Goal: Information Seeking & Learning: Learn about a topic

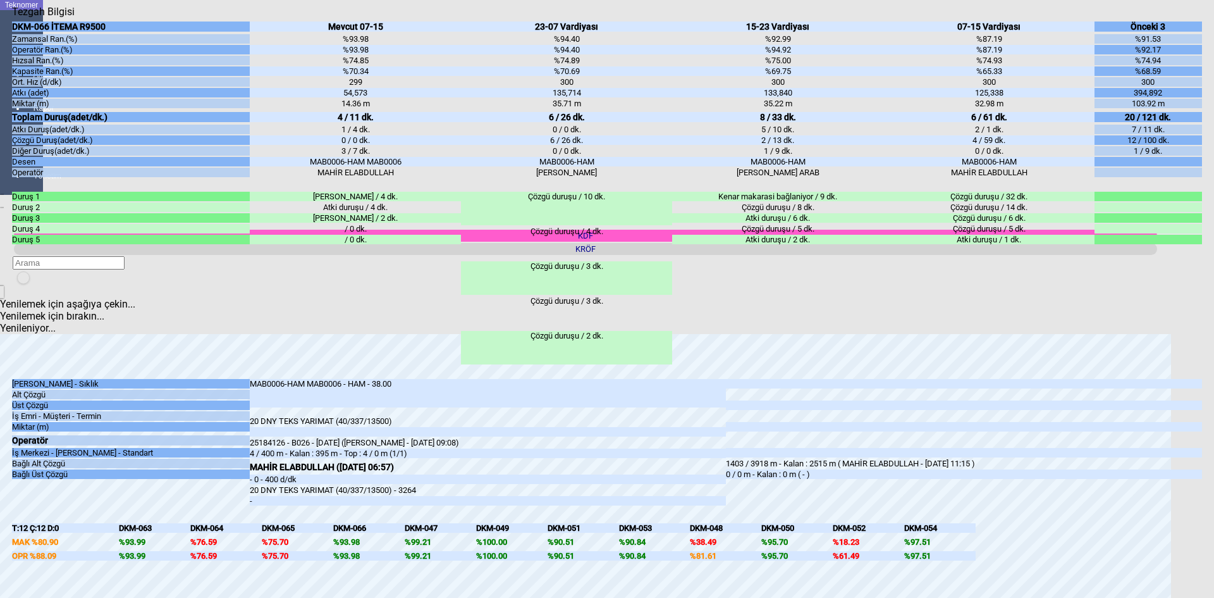
scroll to position [443, 0]
click at [12, 18] on icon "Kapat" at bounding box center [12, 18] width 0 height 0
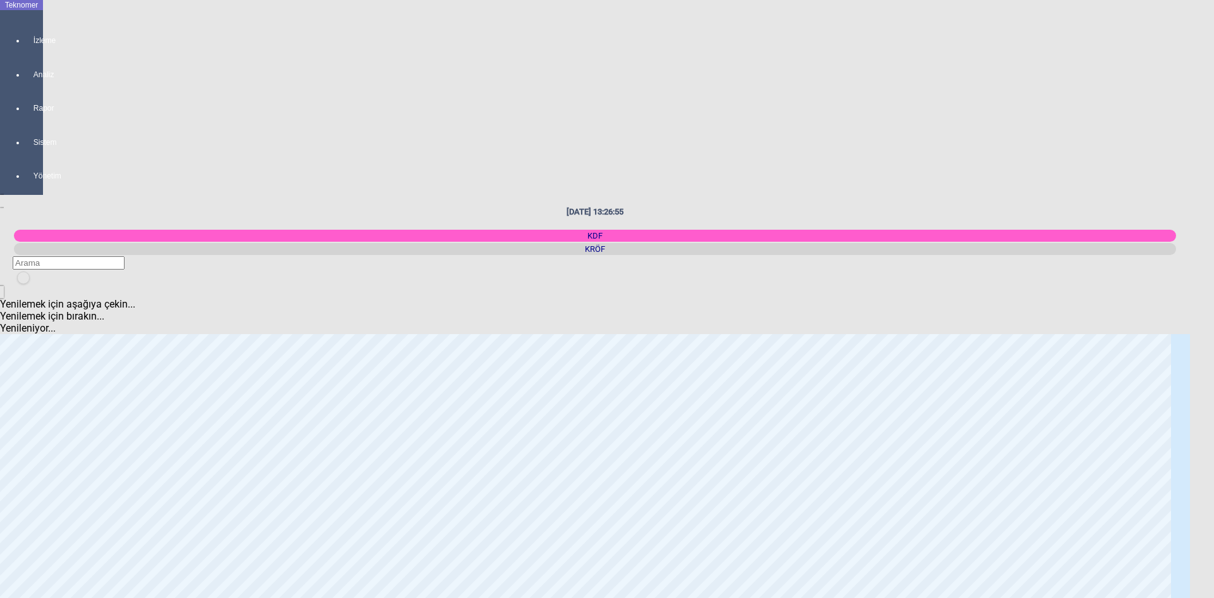
scroll to position [0, 0]
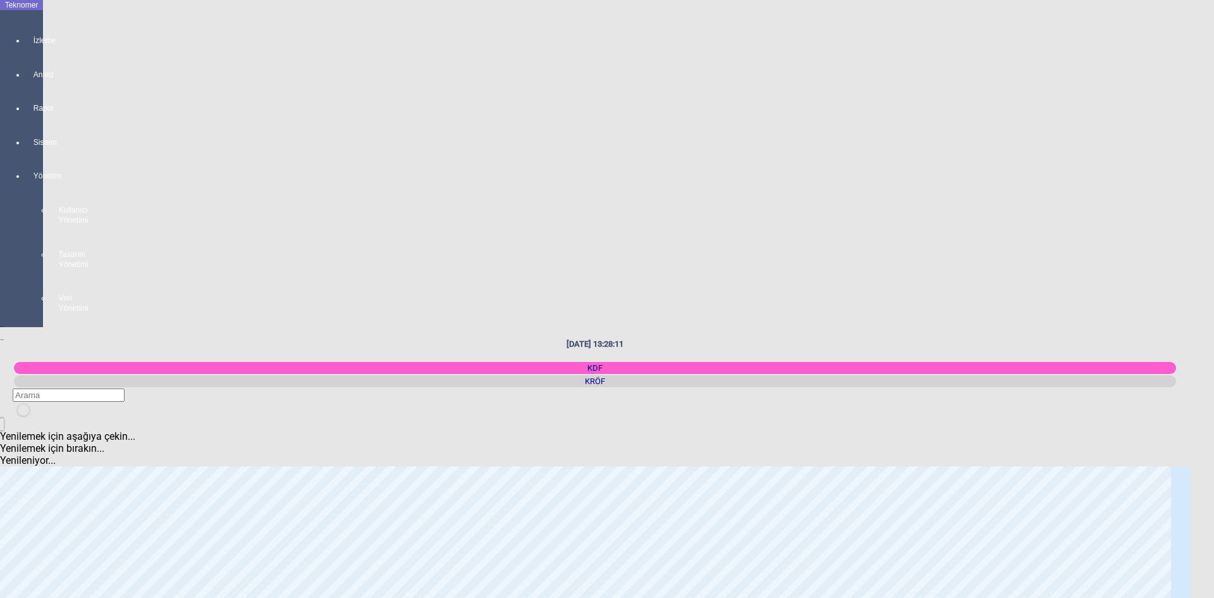
click at [1031, 375] on div "KRÖF" at bounding box center [595, 381] width 1162 height 12
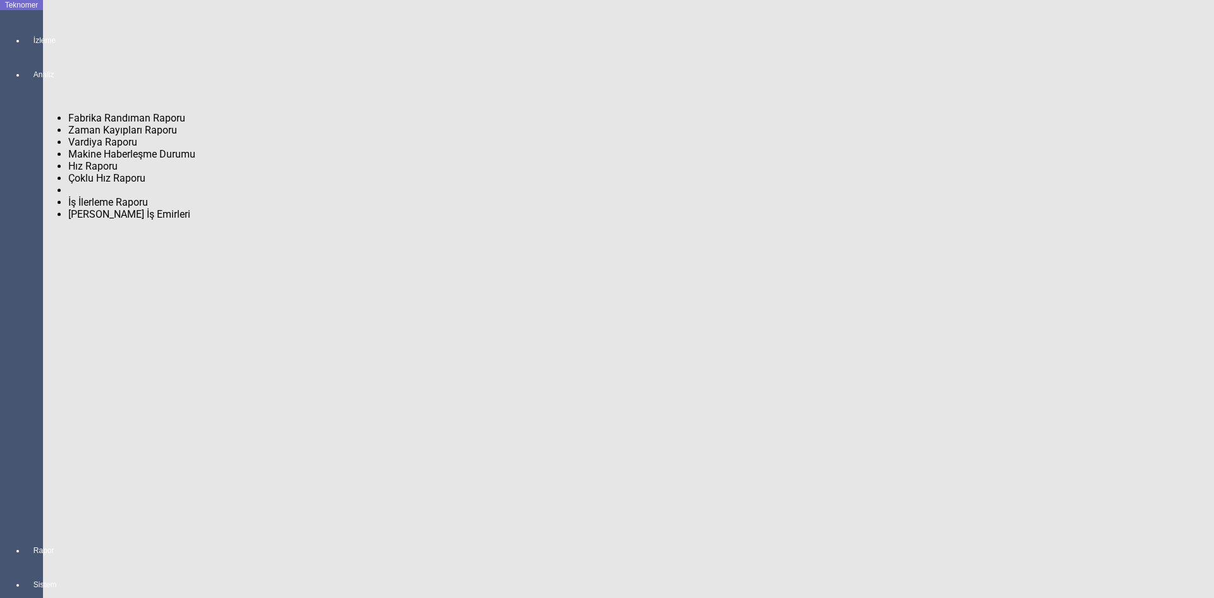
click at [97, 113] on span "Fabrika Randıman Raporu" at bounding box center [126, 118] width 117 height 12
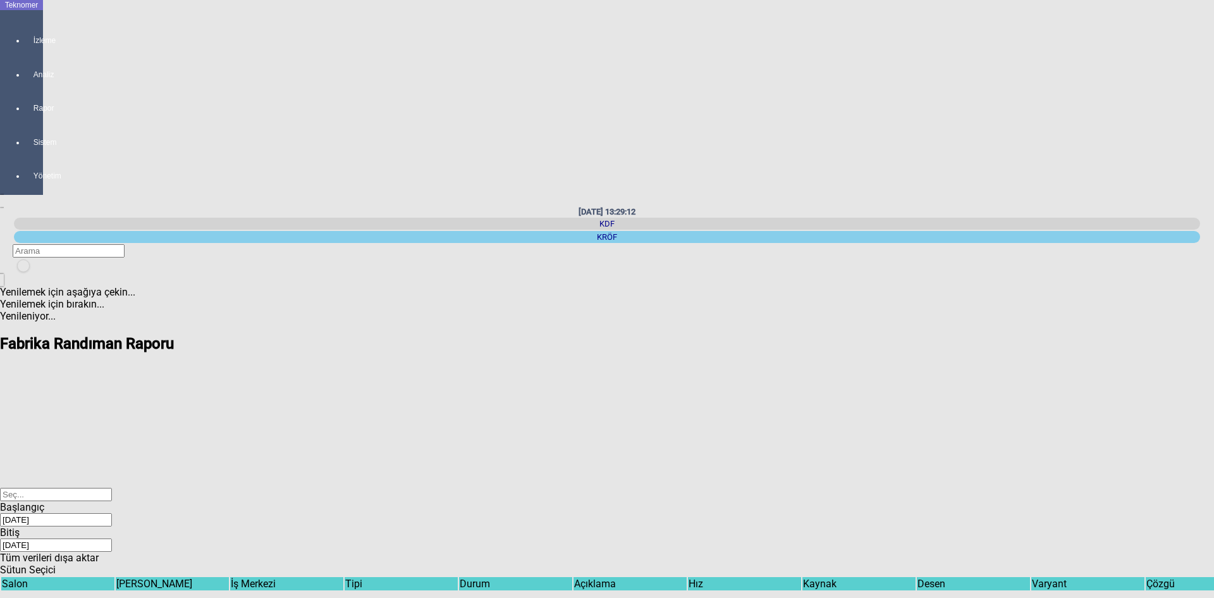
click at [835, 501] on div "Select" at bounding box center [607, 501] width 1214 height 0
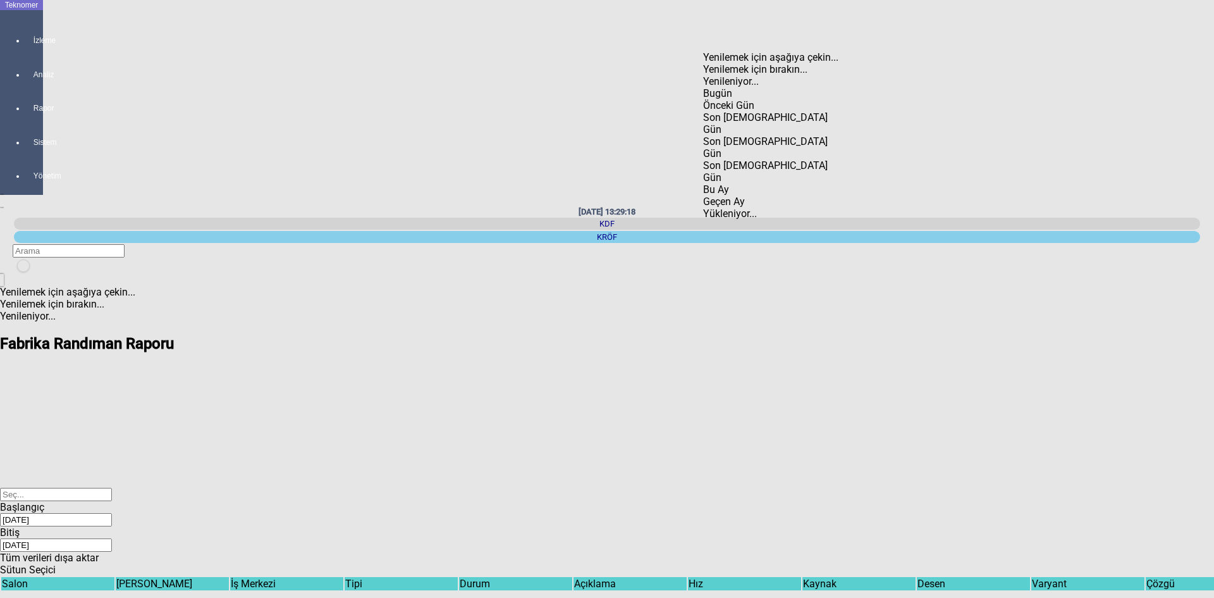
click at [112, 513] on input "[DATE]" at bounding box center [56, 519] width 112 height 13
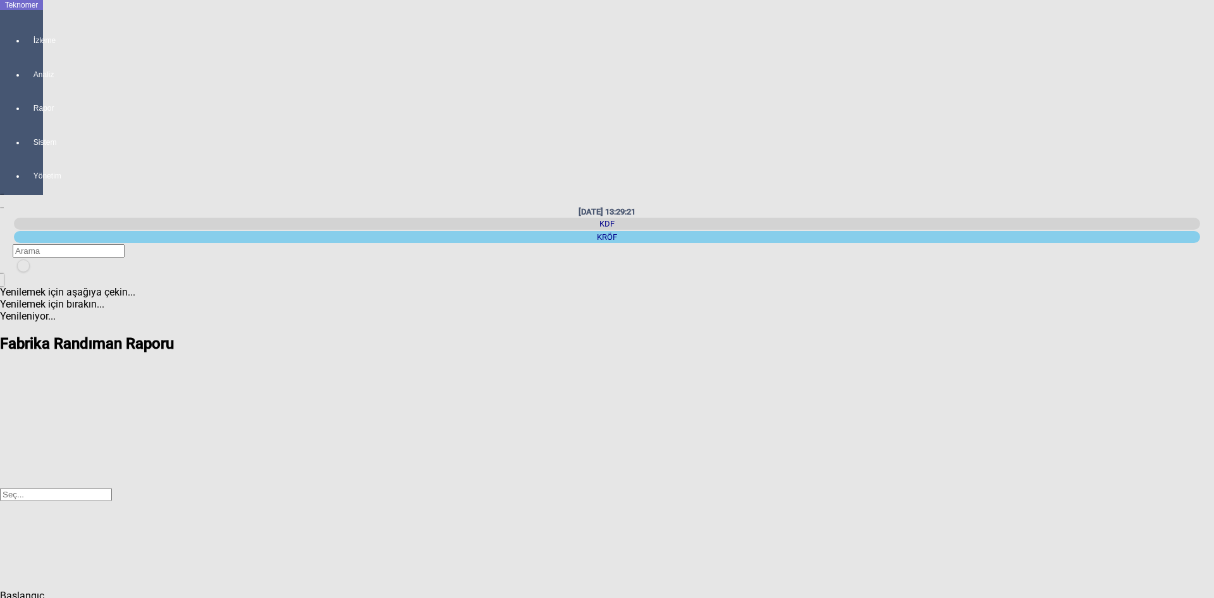
click at [833, 135] on span "Select All" at bounding box center [833, 135] width 0 height 0
click at [833, 147] on span "Check State" at bounding box center [833, 147] width 0 height 0
click at [903, 273] on div "Tamam" at bounding box center [912, 267] width 159 height 12
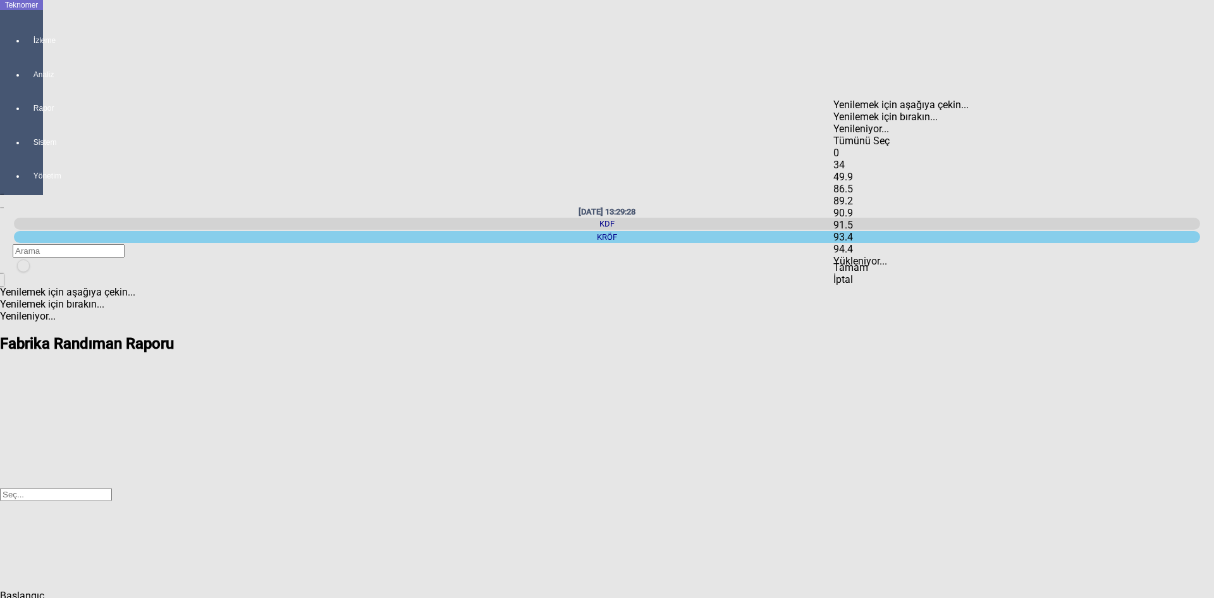
type input "0"
drag, startPoint x: 630, startPoint y: 437, endPoint x: 1214, endPoint y: 441, distance: 583.1
click at [1214, 441] on body "Teknomer İzleme Analiz Rapor Sistem Yönetim [DATE] 13:29:39 KDF [GEOGRAPHIC_DAT…" at bounding box center [607, 299] width 1214 height 598
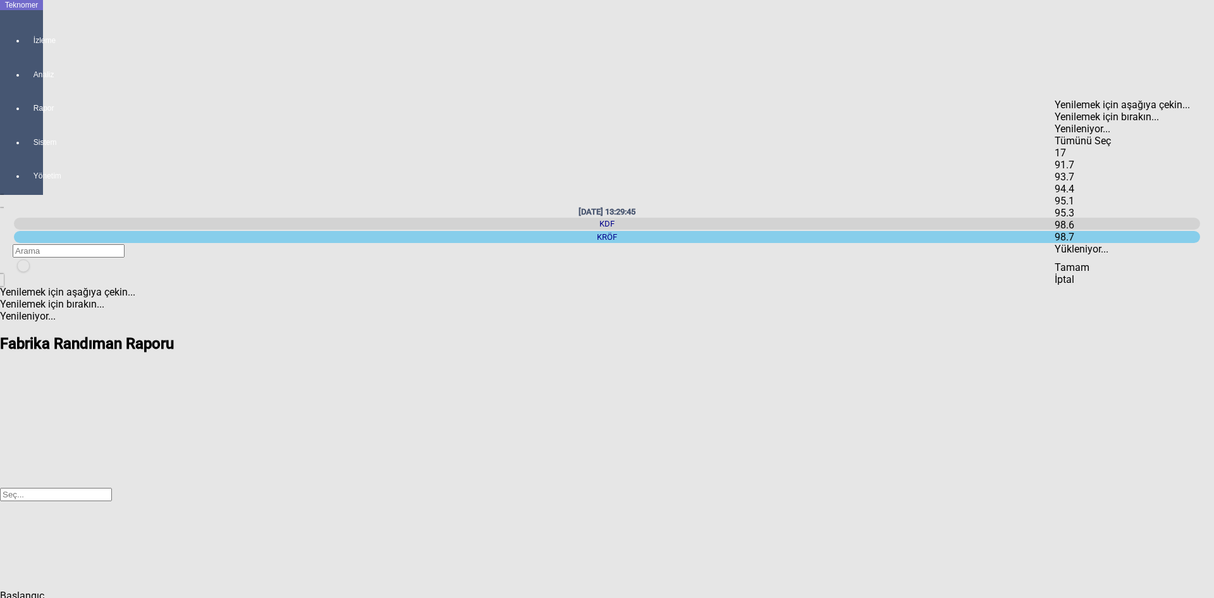
click at [1055, 135] on span "Select All" at bounding box center [1055, 135] width 0 height 0
click at [1055, 147] on span "Check State" at bounding box center [1055, 147] width 0 height 0
click at [1123, 273] on div "Tamam" at bounding box center [1134, 267] width 159 height 12
type input "17"
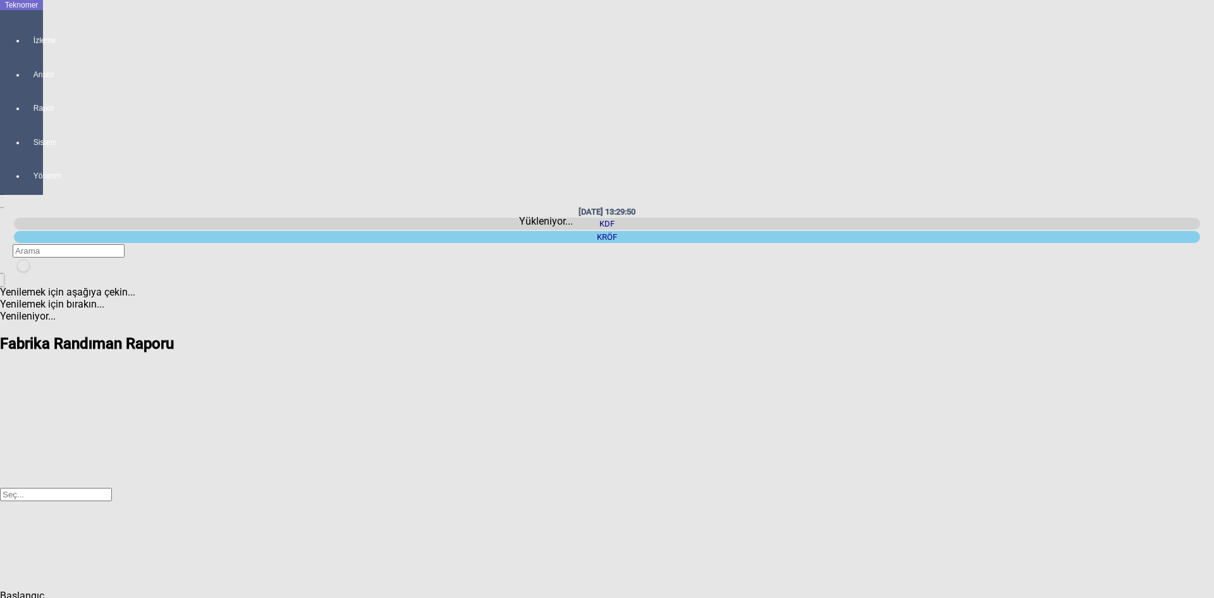
scroll to position [0, 1007]
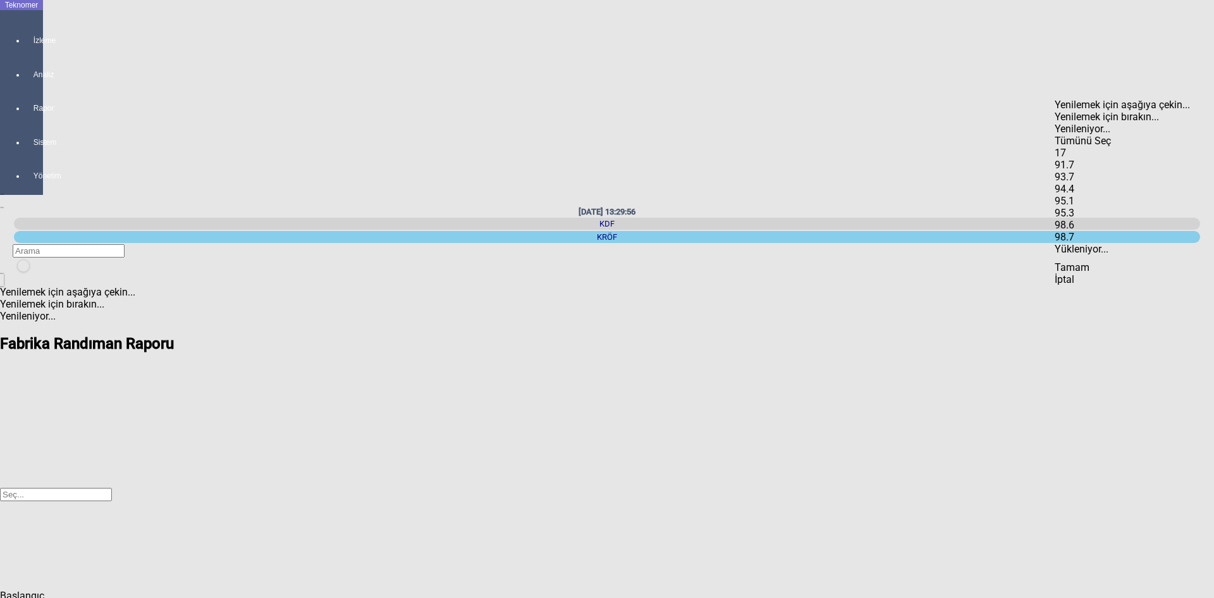
click at [1076, 135] on div "Tümünü Seç" at bounding box center [1134, 141] width 159 height 12
click at [1116, 273] on div "Tamam" at bounding box center [1134, 267] width 159 height 12
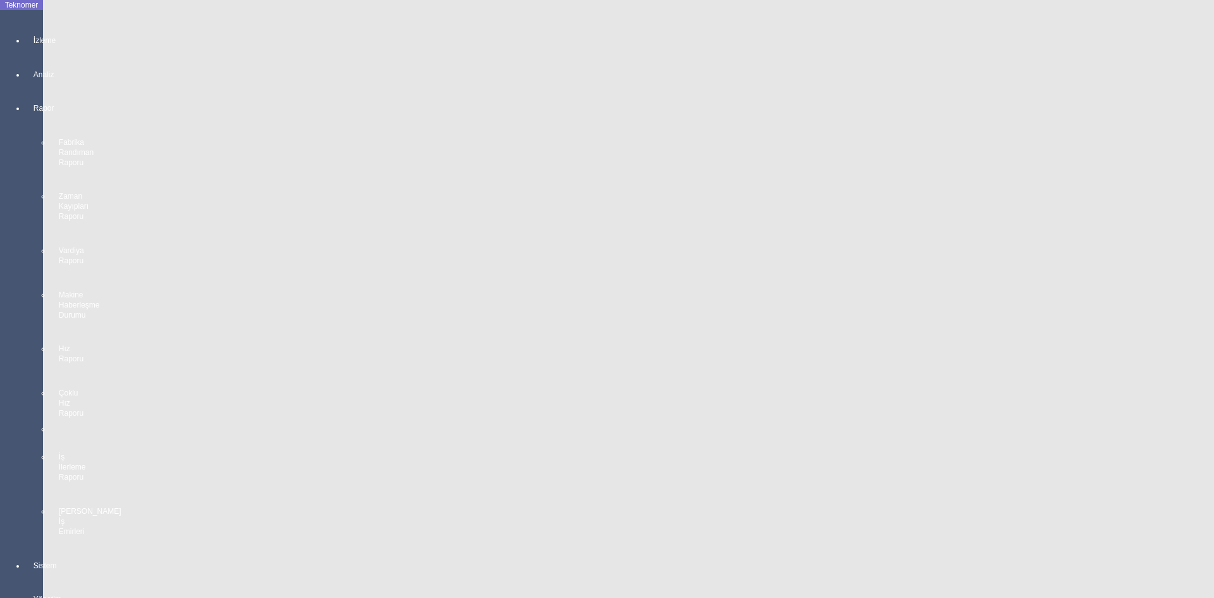
click at [25, 118] on div "Rapor Fabrika Randıman Raporu Zaman Kayıpları Raporu Vardiya Raporu Makine Habe…" at bounding box center [34, 313] width 18 height 457
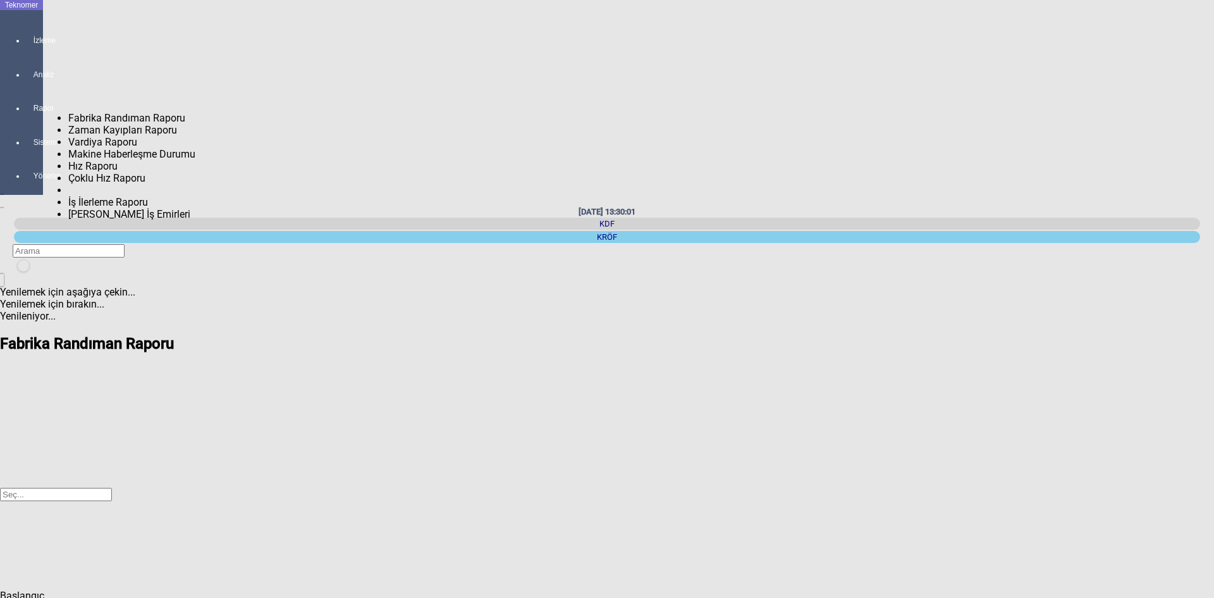
click at [97, 124] on span "Zaman Kayıpları Raporu" at bounding box center [122, 130] width 109 height 12
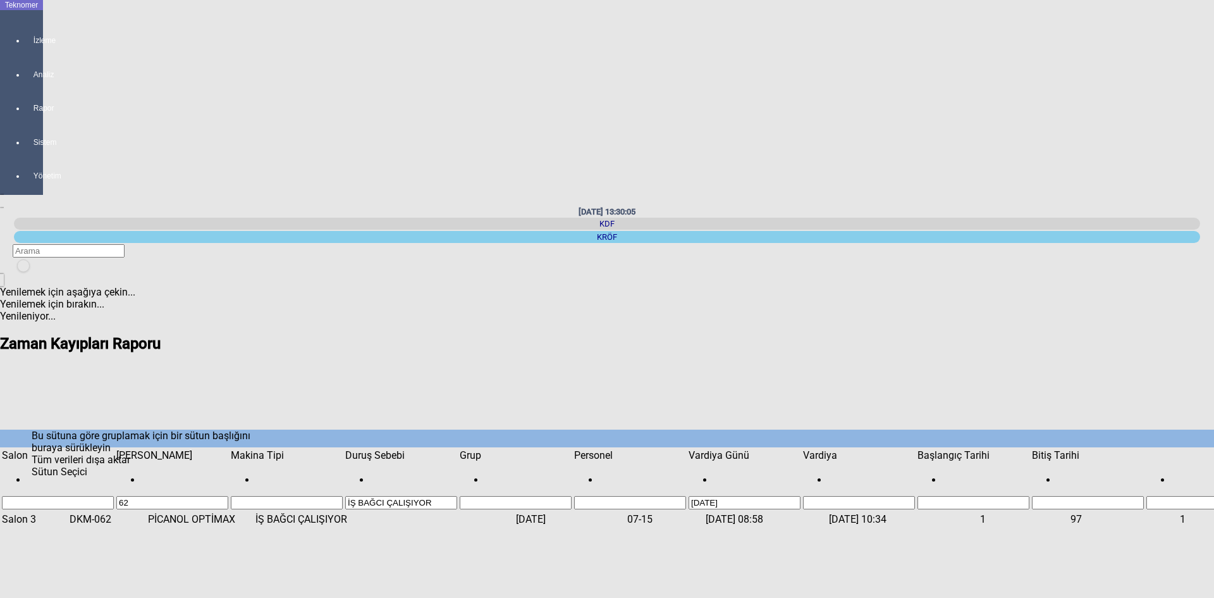
click at [457, 449] on span "Show filter options for column 'Duruş Sebebi'" at bounding box center [457, 449] width 0 height 0
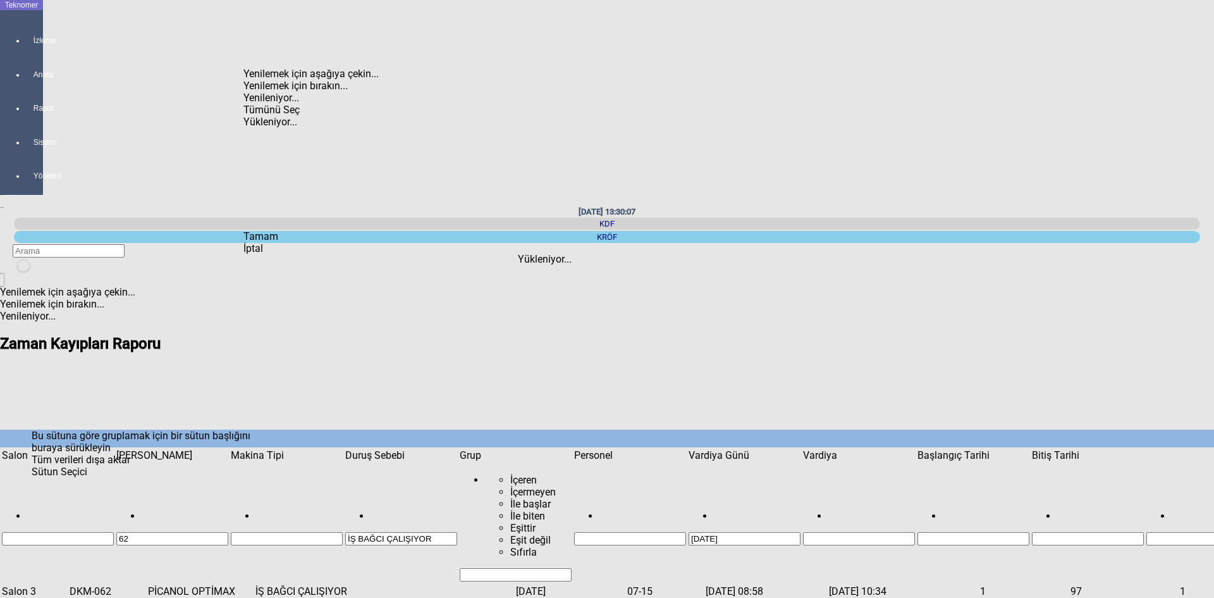
click at [243, 104] on span "Select All" at bounding box center [243, 104] width 0 height 0
click at [278, 242] on span "Tamam" at bounding box center [260, 236] width 35 height 12
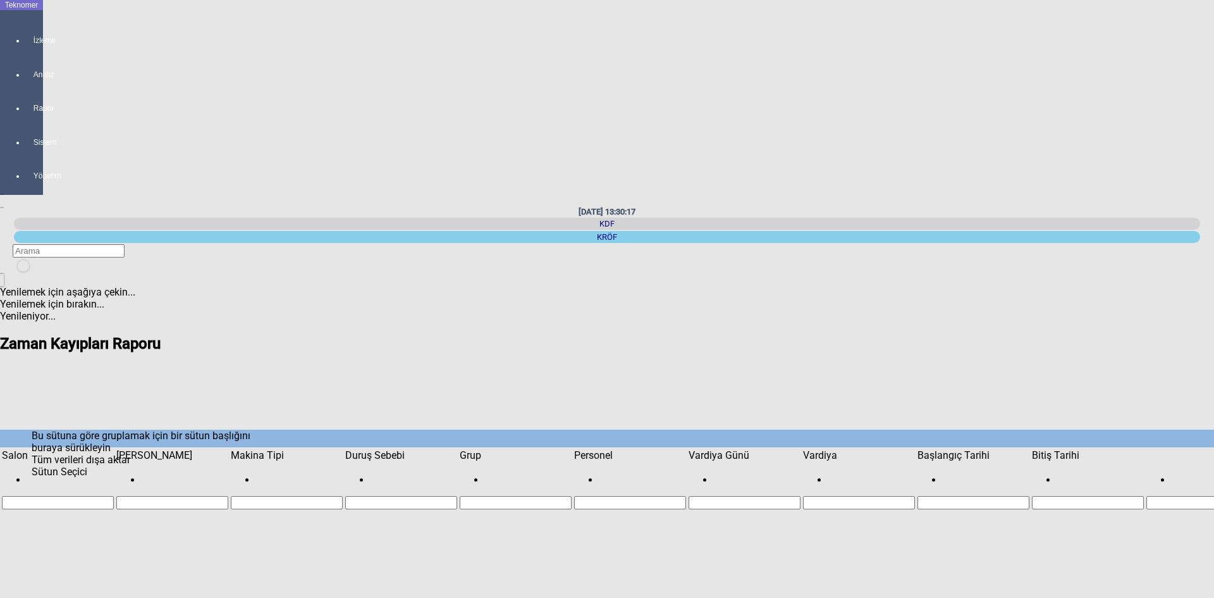
scroll to position [292, 0]
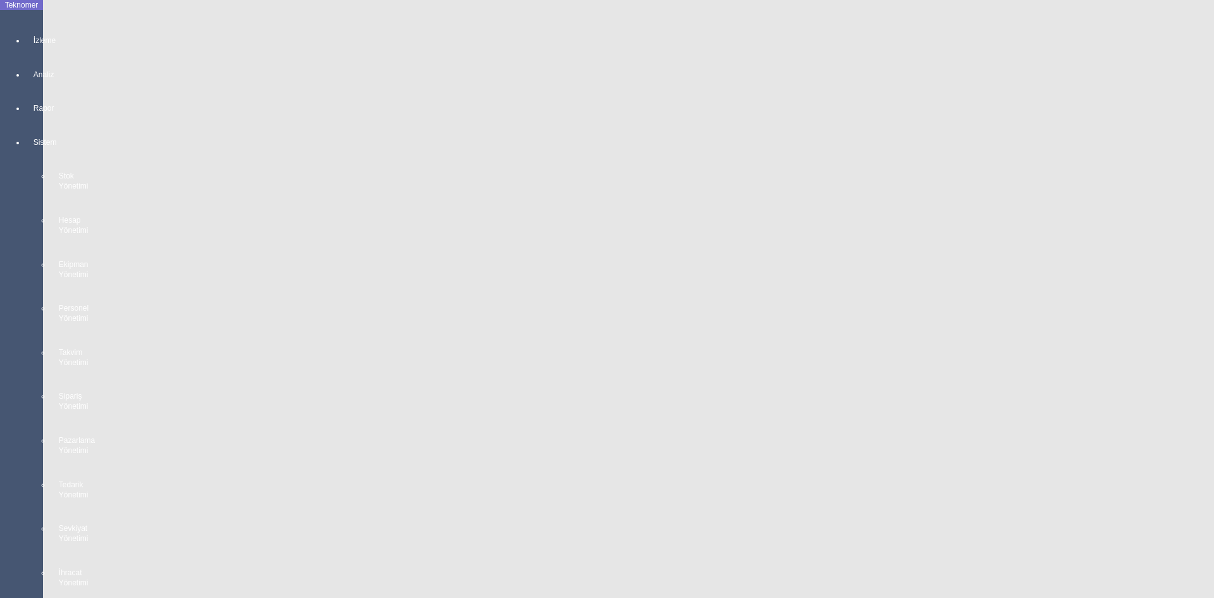
click at [36, 128] on div "[PERSON_NAME]" at bounding box center [79, 134] width 159 height 12
click at [68, 242] on div "Tamam" at bounding box center [79, 236] width 159 height 12
type input "[PERSON_NAME]"
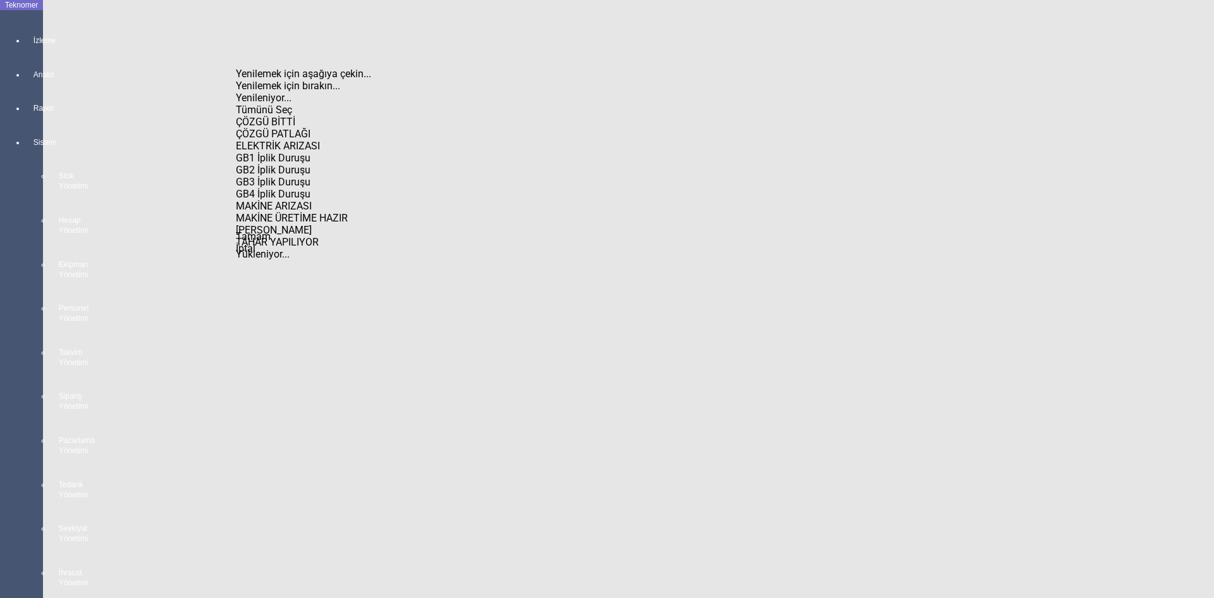
click at [295, 116] on div "ÇÖZGÜ BİTTİ" at bounding box center [315, 122] width 159 height 12
click at [295, 128] on div "ÇÖZGÜ PATLAĞI" at bounding box center [315, 134] width 159 height 12
click at [295, 140] on div "ELEKTRİK ARIZASI" at bounding box center [315, 146] width 159 height 12
click at [295, 152] on div "GB1 İplik Duruşu" at bounding box center [315, 158] width 159 height 12
click at [293, 167] on div "GB2 İplik Duruşu" at bounding box center [315, 170] width 159 height 12
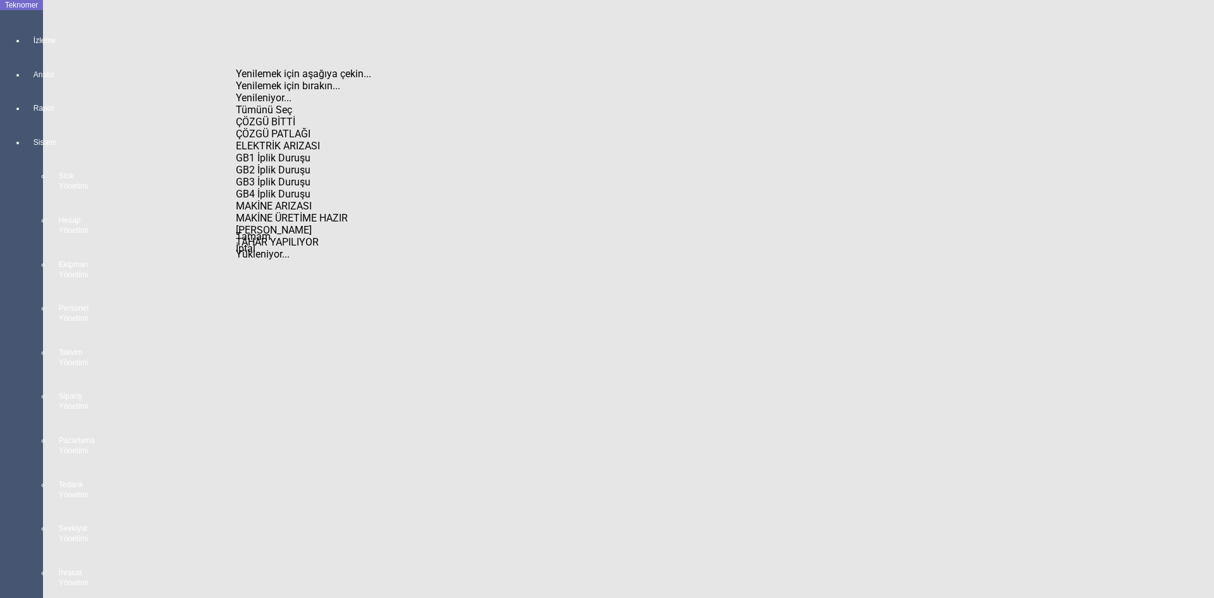
click at [293, 181] on div "GB3 İplik Duruşu" at bounding box center [315, 182] width 159 height 12
click at [287, 200] on div "GB4 İplik Duruşu" at bounding box center [315, 194] width 159 height 12
click at [293, 212] on div "MAKİNE ARIZASI" at bounding box center [315, 206] width 159 height 12
click at [294, 224] on div "MAKİNE ÜRETİME HAZIR" at bounding box center [315, 218] width 159 height 12
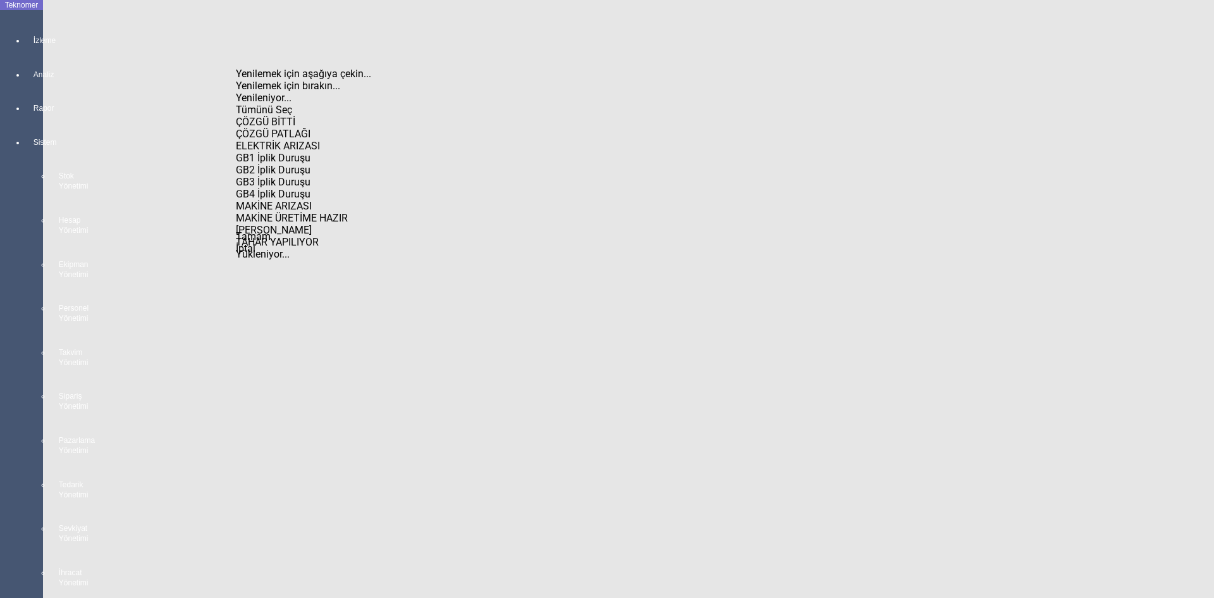
click at [285, 212] on div "MAKİNE ÜRETİME HAZIR" at bounding box center [315, 218] width 159 height 12
click at [285, 200] on div "MAKİNE ARIZASI" at bounding box center [315, 206] width 159 height 12
drag, startPoint x: 281, startPoint y: 163, endPoint x: 280, endPoint y: 144, distance: 19.1
click at [281, 188] on div "GB4 İplik Duruşu" at bounding box center [315, 194] width 159 height 12
drag, startPoint x: 280, startPoint y: 142, endPoint x: 280, endPoint y: 126, distance: 15.8
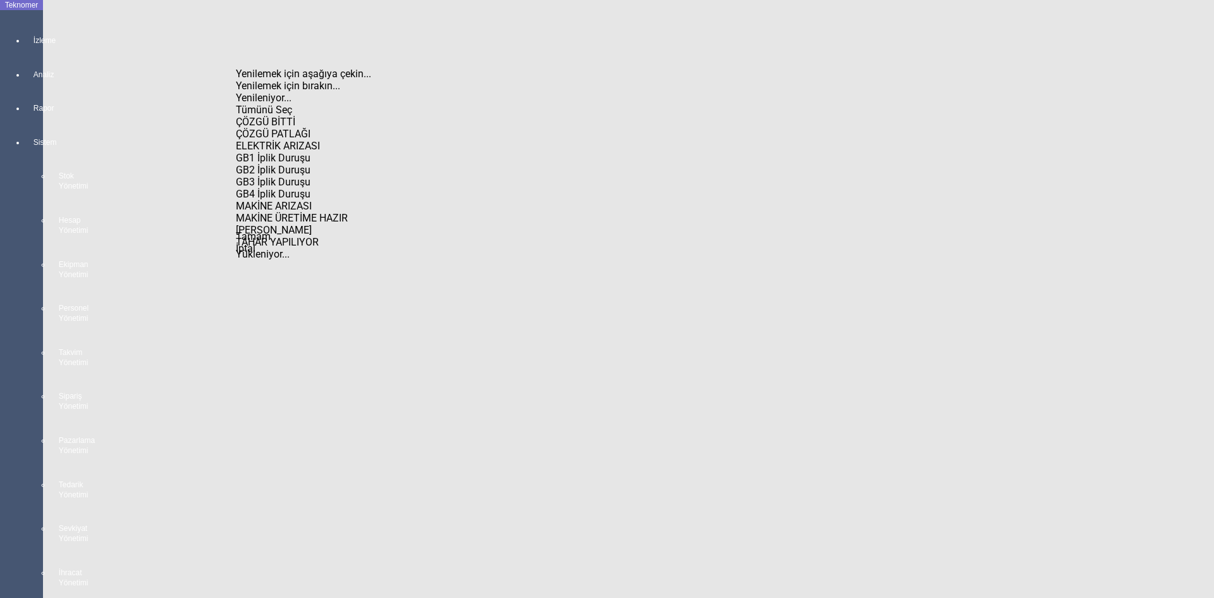
click at [279, 176] on div "GB3 İplik Duruşu" at bounding box center [315, 182] width 159 height 12
click at [280, 164] on div "GB2 İplik Duruşu" at bounding box center [315, 170] width 159 height 12
click at [280, 152] on div "GB1 İplik Duruşu" at bounding box center [315, 158] width 159 height 12
click at [276, 140] on div "ELEKTRİK ARIZASI" at bounding box center [315, 146] width 159 height 12
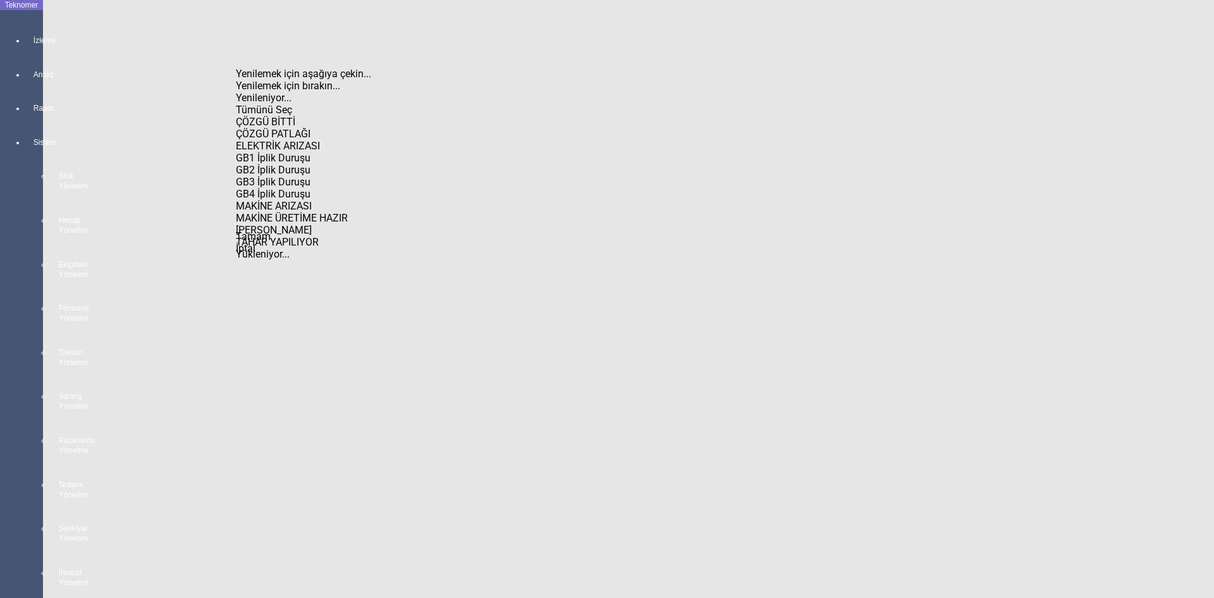
click at [273, 128] on div "ÇÖZGÜ PATLAĞI" at bounding box center [315, 134] width 159 height 12
click at [272, 116] on div "ÇÖZGÜ BİTTİ" at bounding box center [315, 122] width 159 height 12
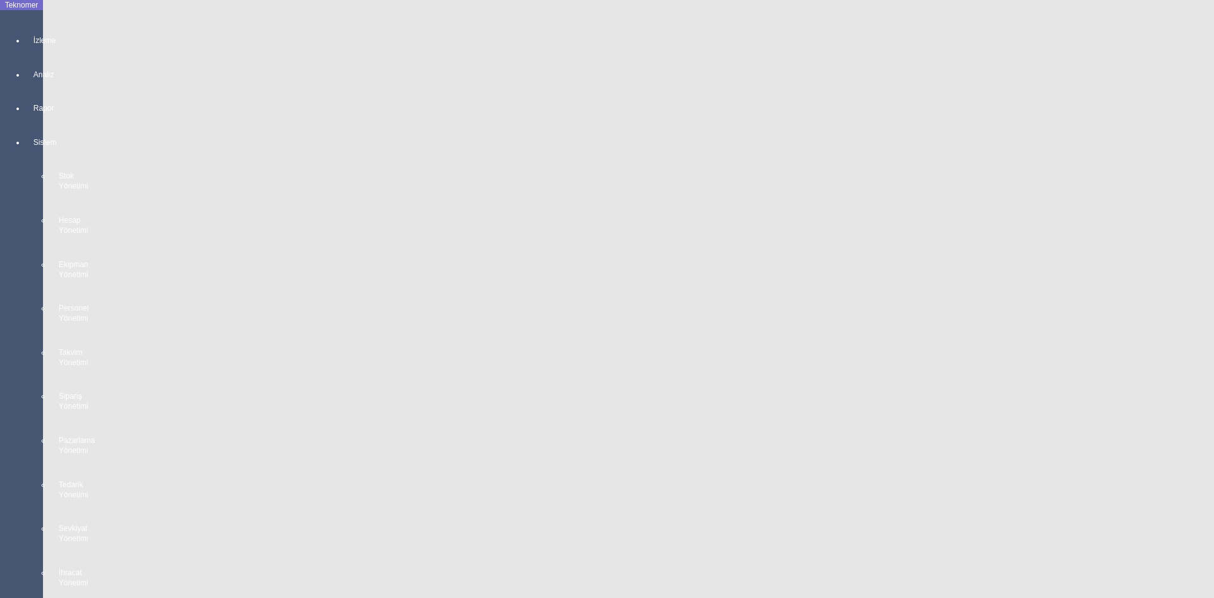
click at [517, 114] on div "2025" at bounding box center [584, 114] width 134 height 0
click at [542, 222] on div "Eylül" at bounding box center [596, 222] width 109 height 0
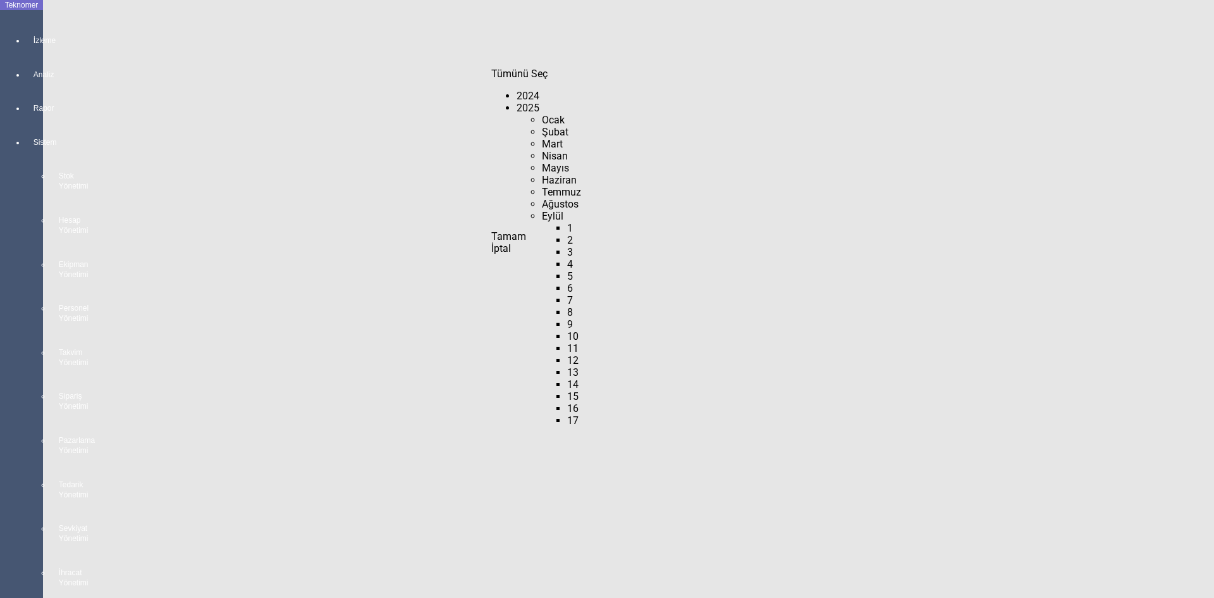
scroll to position [357, 0]
click at [567, 414] on div "17" at bounding box center [608, 420] width 83 height 12
click at [567, 414] on span "Check State" at bounding box center [567, 414] width 0 height 0
click at [526, 242] on span "Tamam" at bounding box center [508, 236] width 35 height 12
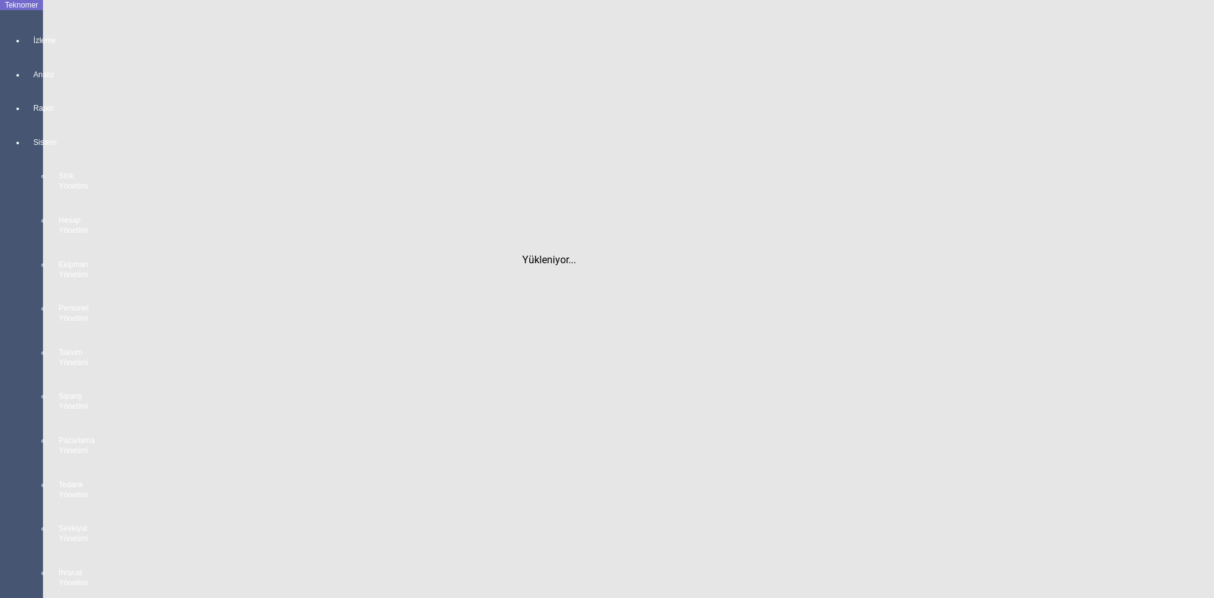
scroll to position [0, 0]
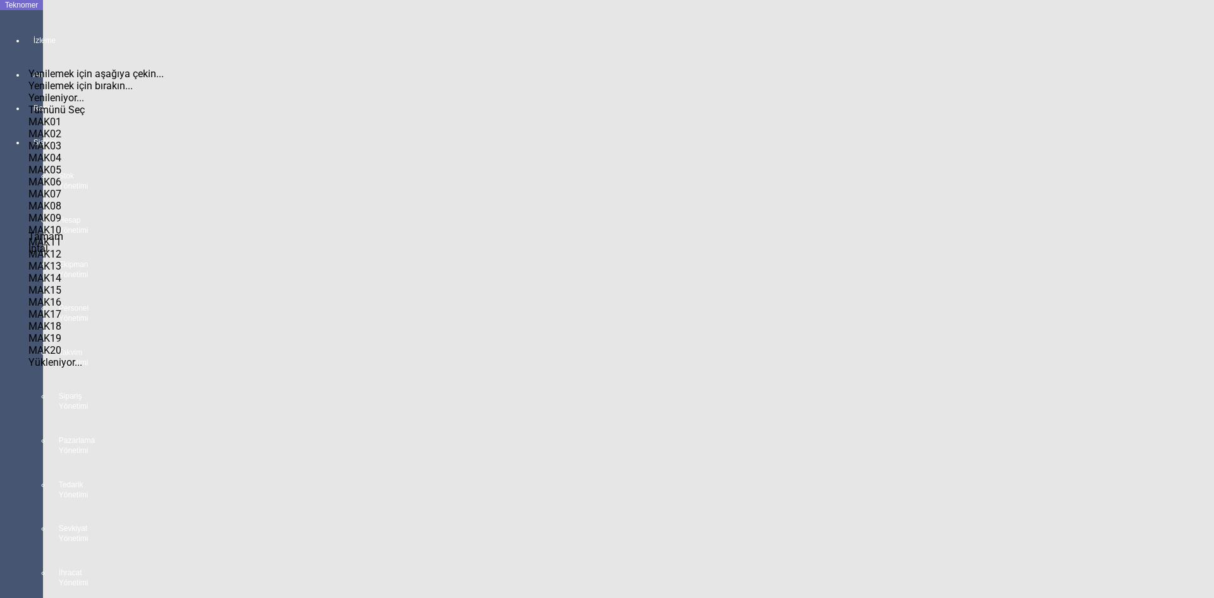
click at [75, 116] on div "MAK01" at bounding box center [107, 122] width 159 height 12
click at [63, 242] on span "Tamam" at bounding box center [45, 236] width 35 height 12
type input "MAK01"
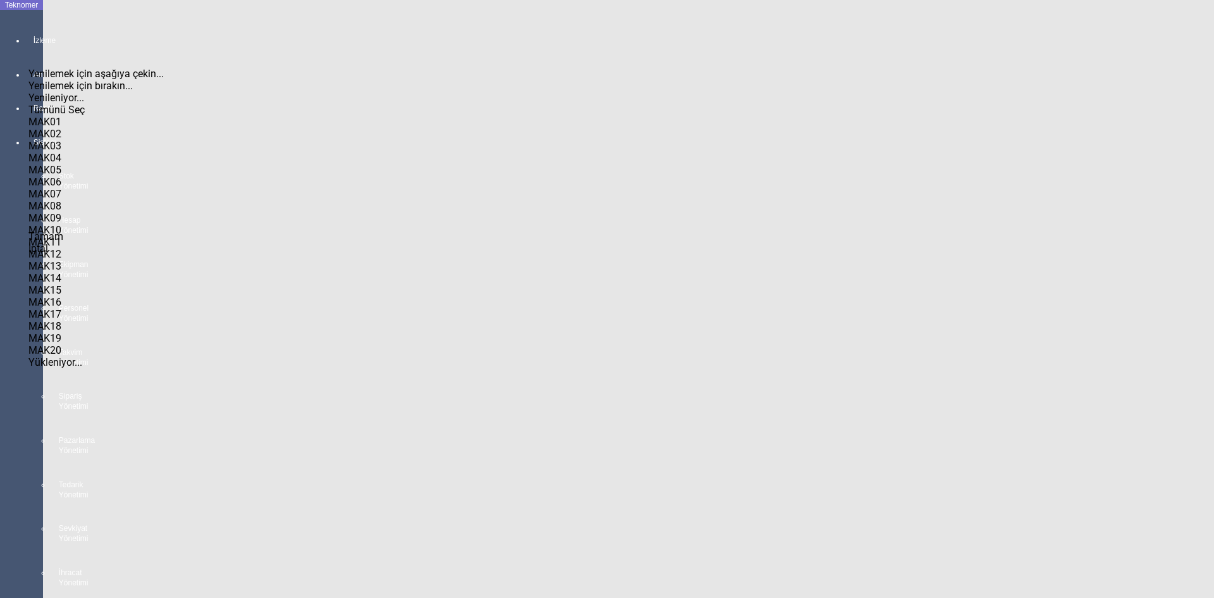
click at [28, 116] on span "Check State" at bounding box center [28, 116] width 0 height 0
click at [63, 212] on div "MAK08" at bounding box center [107, 206] width 159 height 12
click at [63, 242] on span "Tamam" at bounding box center [45, 236] width 35 height 12
type input "MAK08"
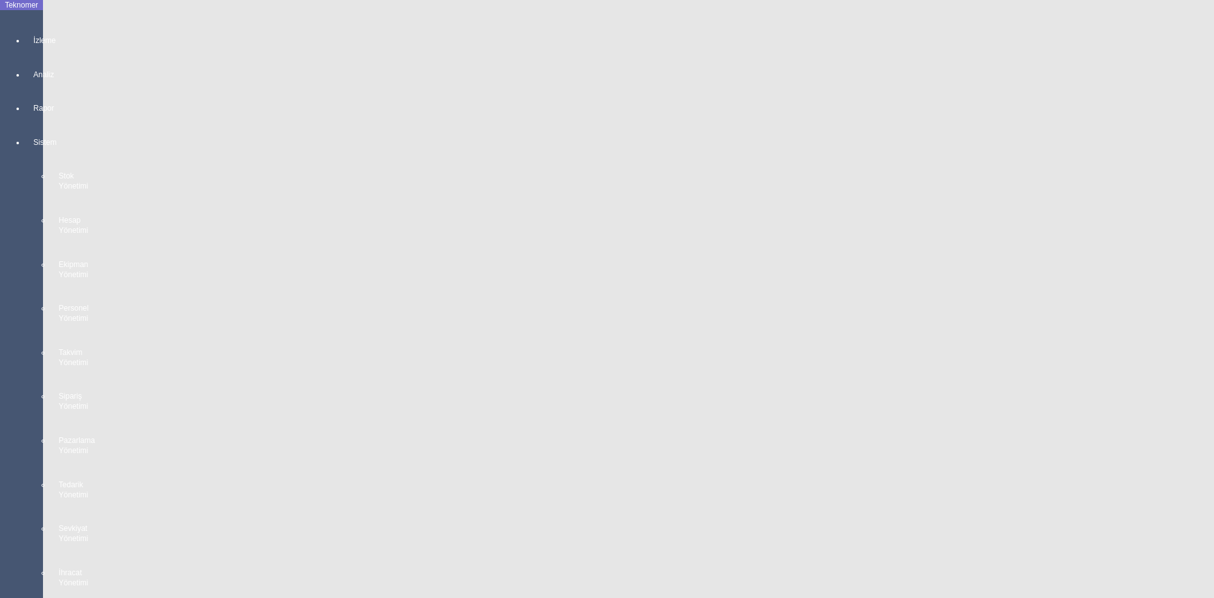
click at [30, 52] on div at bounding box center [34, 52] width 18 height 0
click at [68, 27] on span "MAKİNE YERLEŞİM PLANI" at bounding box center [126, 33] width 117 height 12
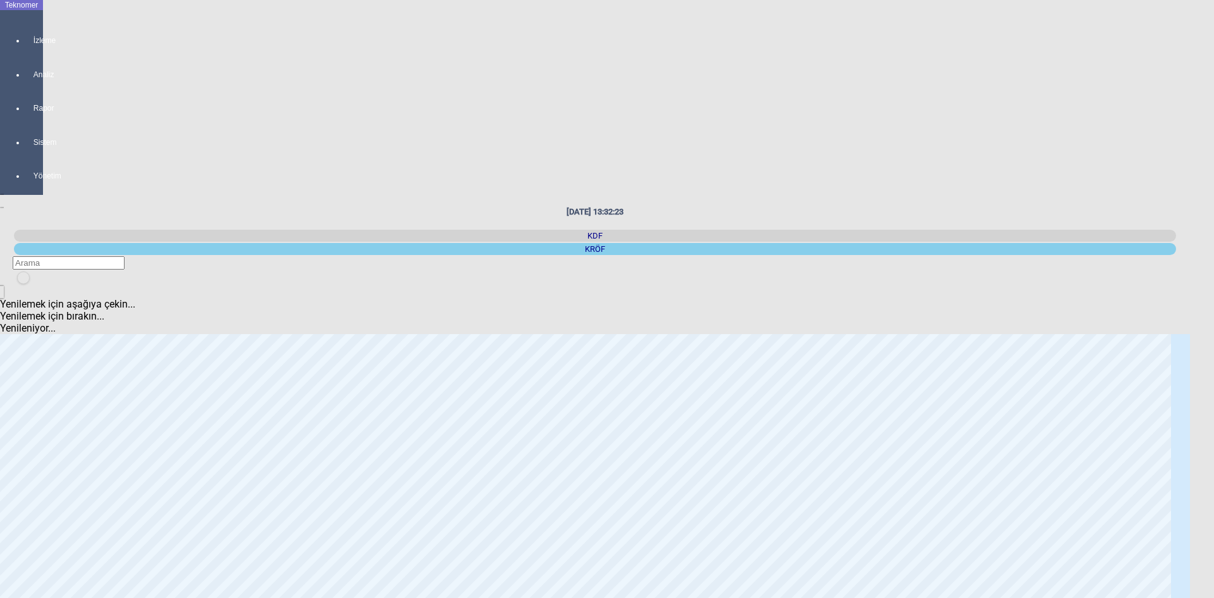
scroll to position [190, 0]
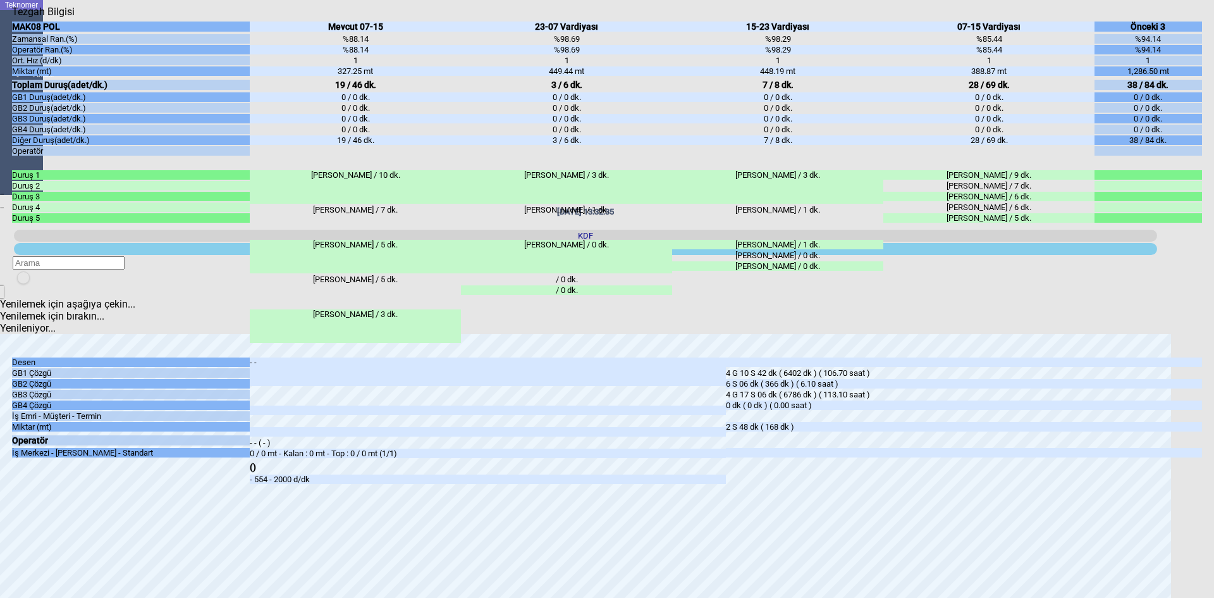
click at [12, 18] on icon "Kapat" at bounding box center [12, 18] width 0 height 0
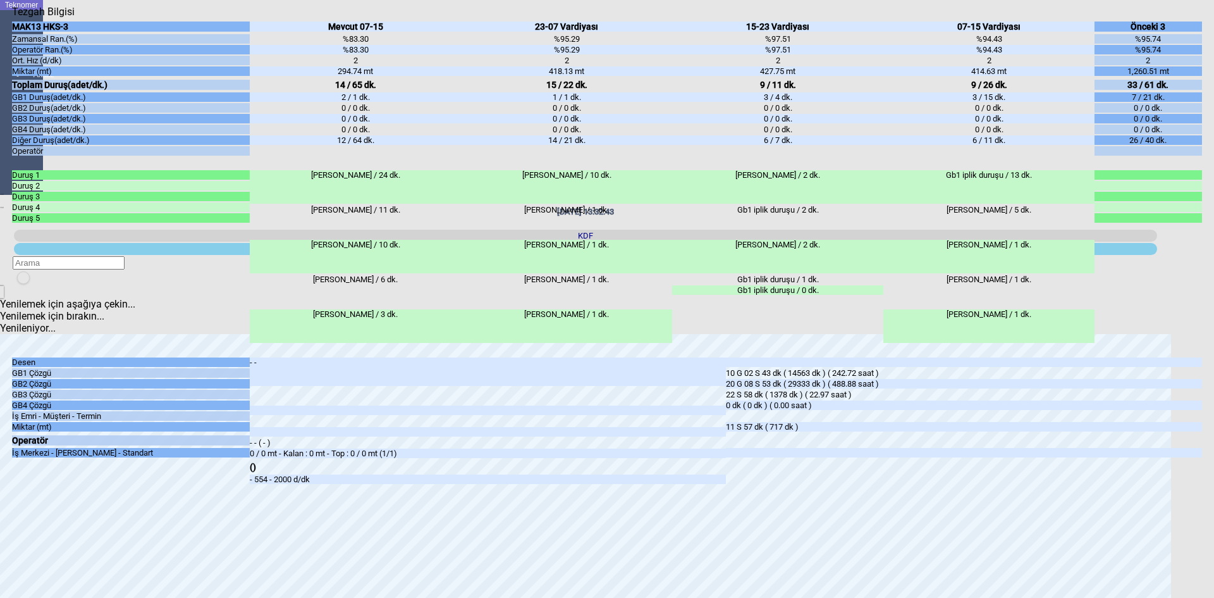
click at [1195, 18] on div "Kapat" at bounding box center [607, 18] width 1190 height 0
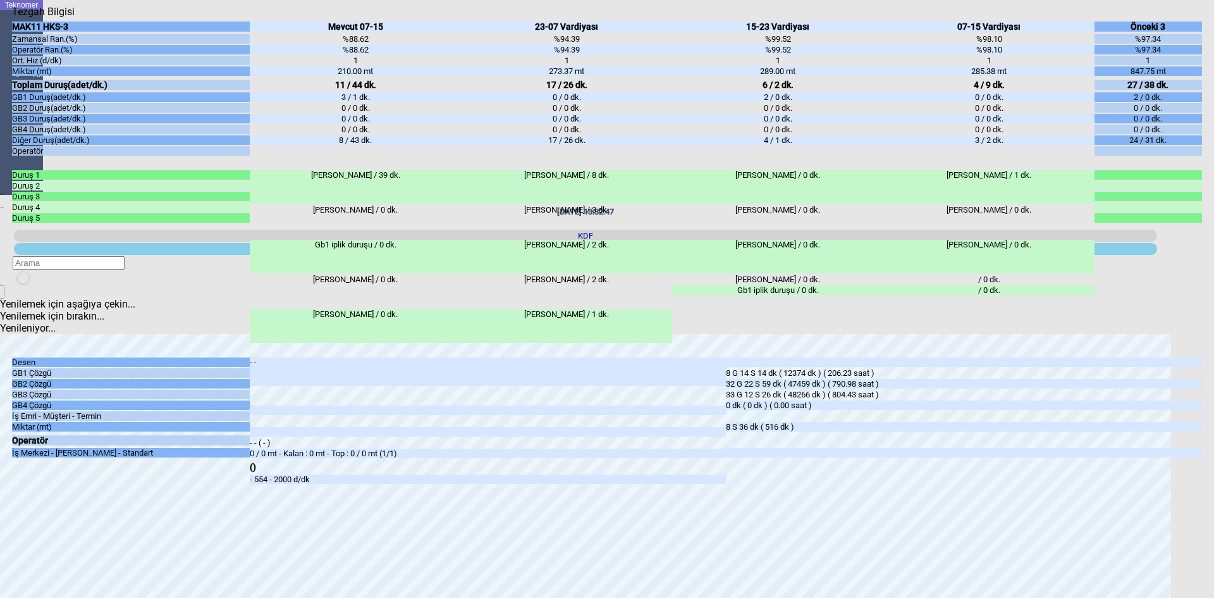
click at [12, 18] on icon "Kapat" at bounding box center [12, 18] width 0 height 0
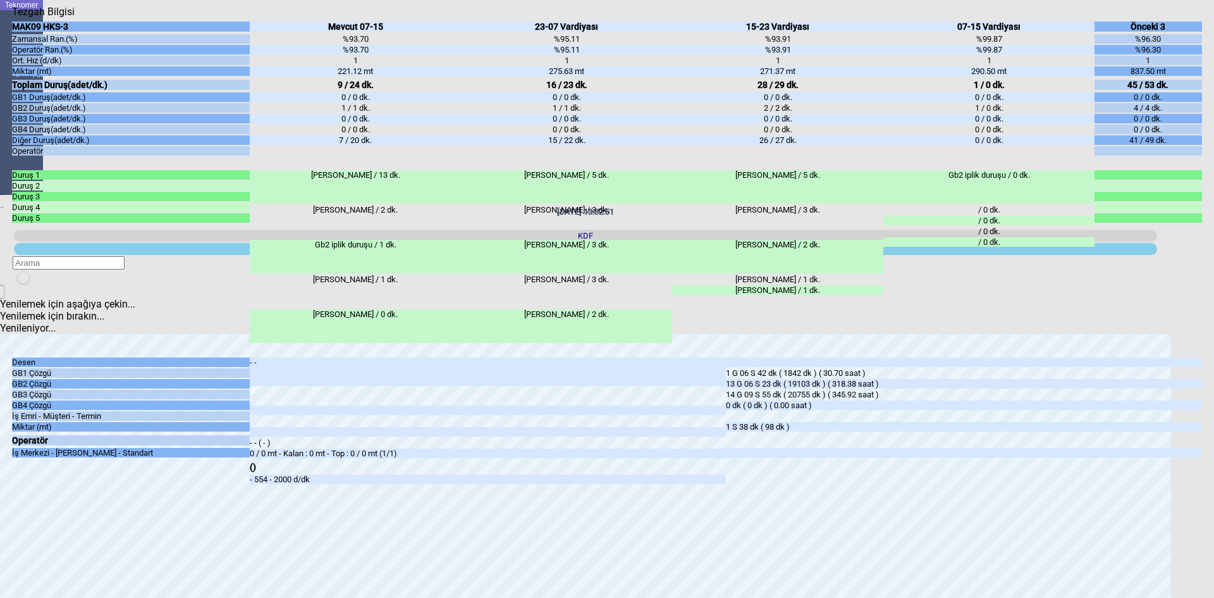
click at [12, 18] on icon "Kapat" at bounding box center [12, 18] width 0 height 0
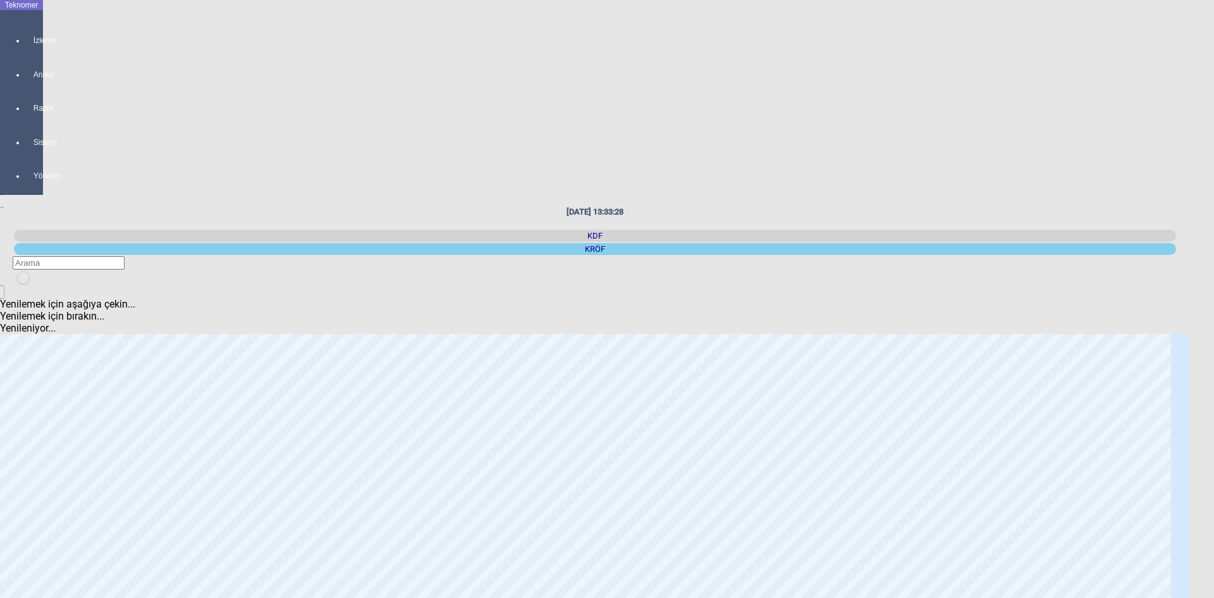
scroll to position [0, 0]
click at [988, 230] on div "KDF" at bounding box center [595, 236] width 1162 height 12
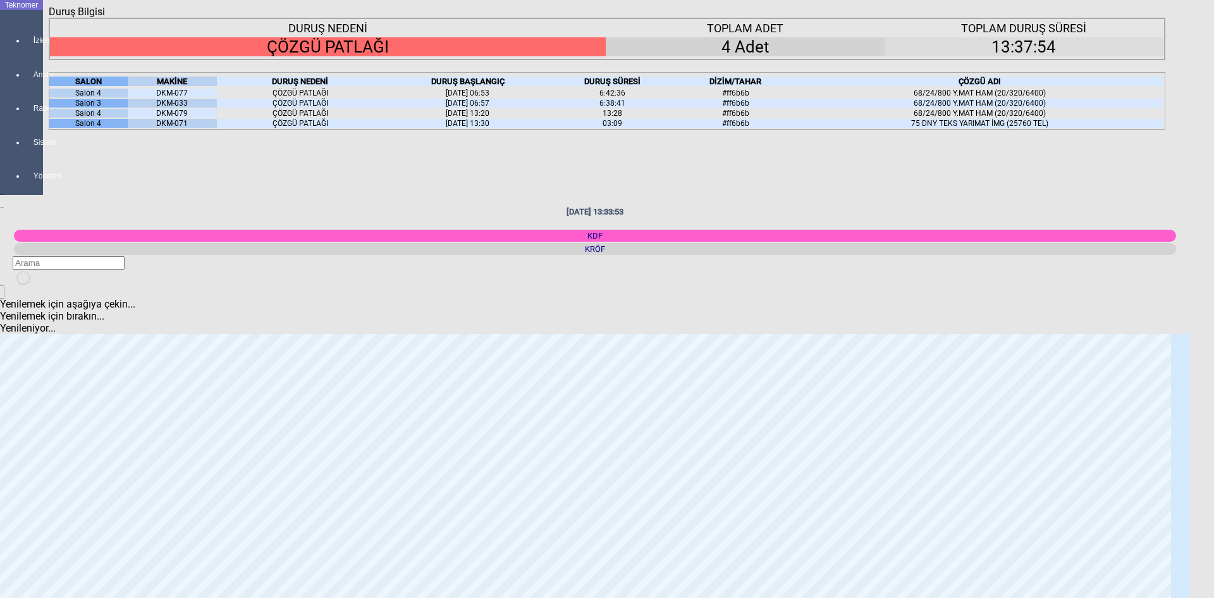
click at [49, 18] on icon "Kapat" at bounding box center [49, 18] width 0 height 0
